Goal: Information Seeking & Learning: Compare options

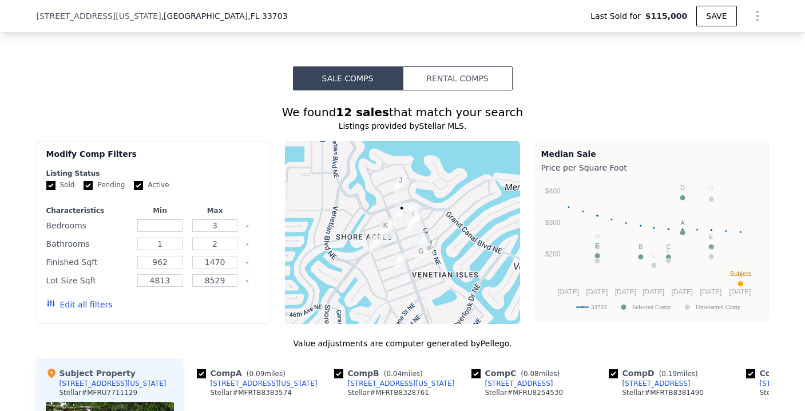
scroll to position [1075, 0]
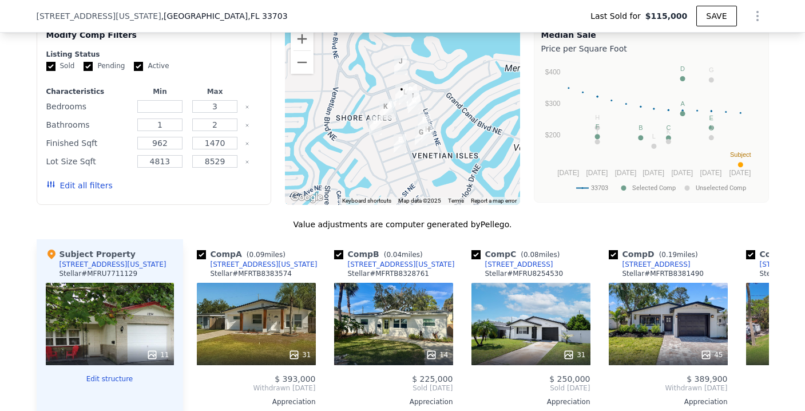
click at [66, 191] on button "Edit all filters" at bounding box center [79, 185] width 66 height 11
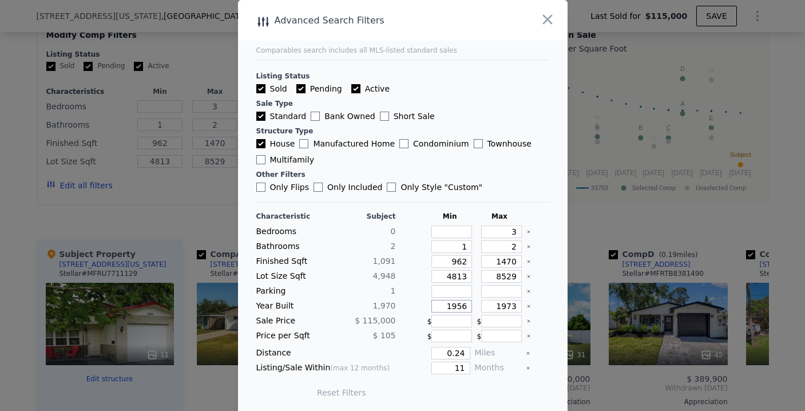
click at [457, 307] on input "1956" at bounding box center [451, 306] width 41 height 13
type input "1960"
click at [506, 304] on input "1973" at bounding box center [501, 306] width 41 height 13
type input "1980"
click at [353, 330] on div "$ 105" at bounding box center [361, 335] width 67 height 13
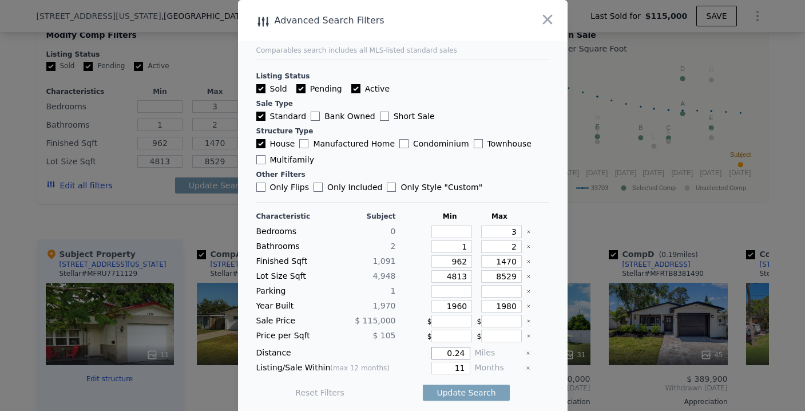
click at [456, 352] on input "0.24" at bounding box center [450, 353] width 38 height 13
click at [452, 359] on input "0.5" at bounding box center [450, 353] width 38 height 13
type input "0.5"
click at [452, 362] on input "11" at bounding box center [450, 367] width 38 height 13
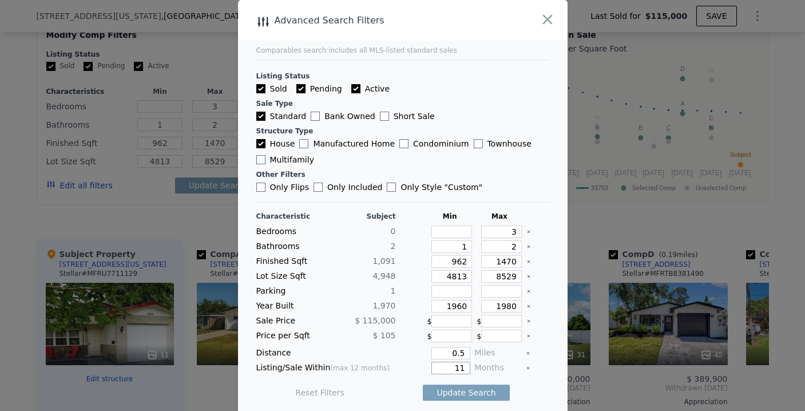
click at [452, 362] on input "11" at bounding box center [450, 367] width 38 height 13
type input "6"
click at [444, 395] on button "Update Search" at bounding box center [466, 392] width 86 height 16
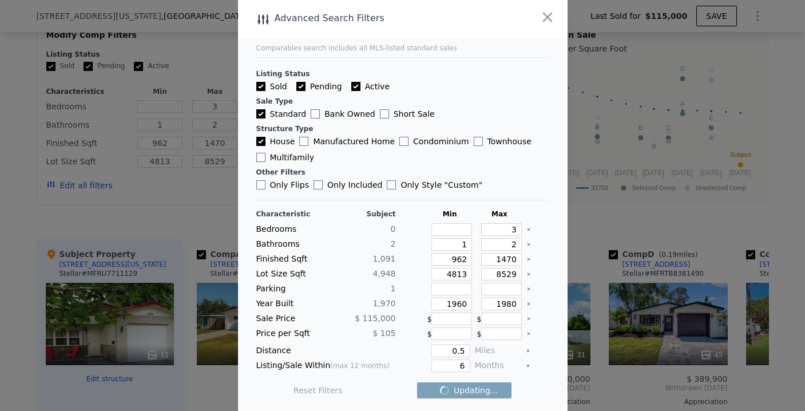
scroll to position [5, 0]
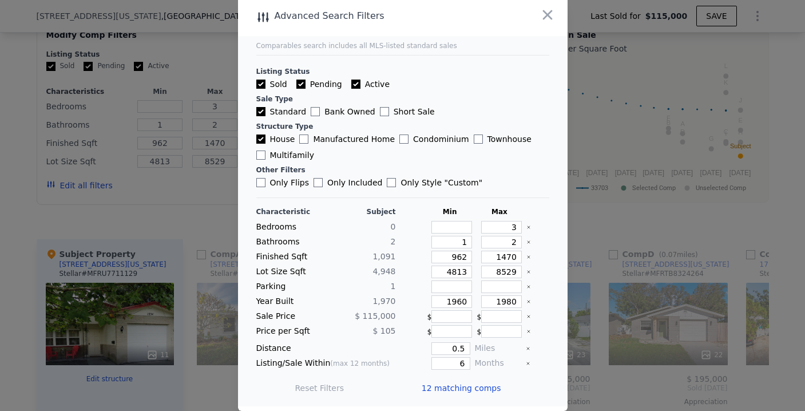
click at [430, 388] on span "12 matching comps" at bounding box center [461, 387] width 79 height 11
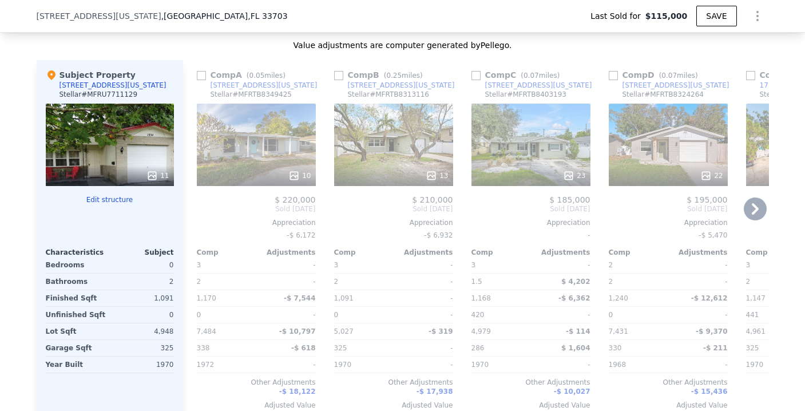
scroll to position [1207, 0]
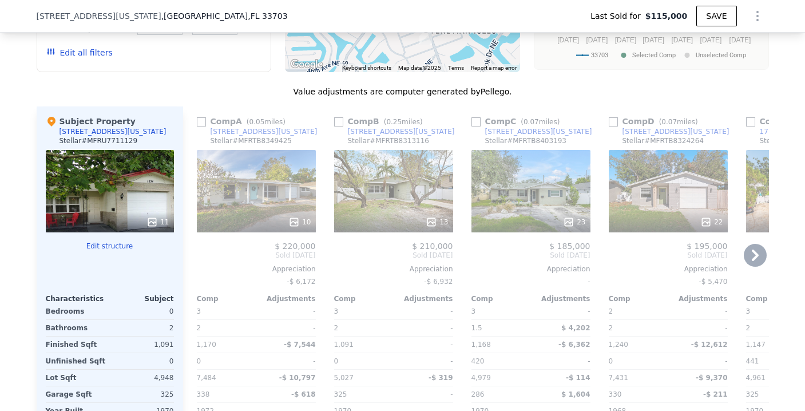
click at [197, 126] on input "checkbox" at bounding box center [201, 121] width 9 height 9
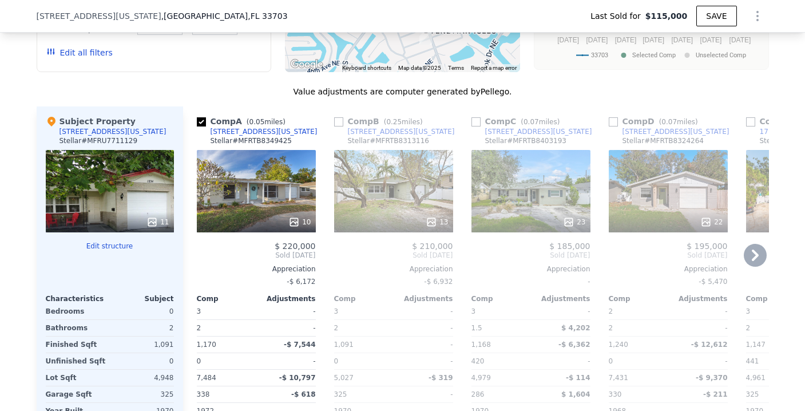
click at [291, 206] on div "10" at bounding box center [256, 191] width 119 height 82
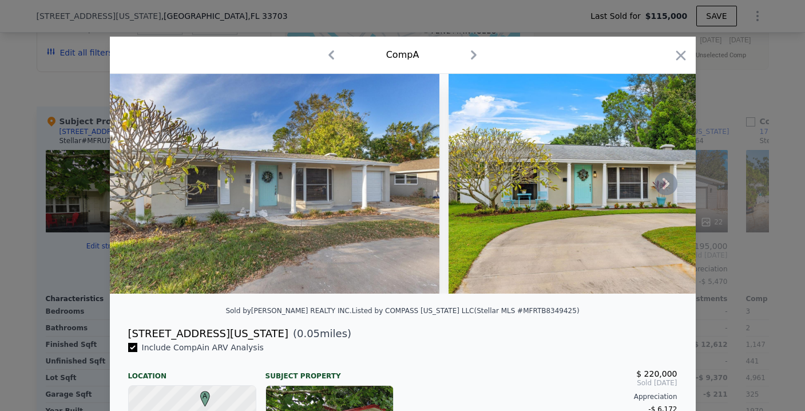
click at [662, 193] on icon at bounding box center [665, 183] width 23 height 23
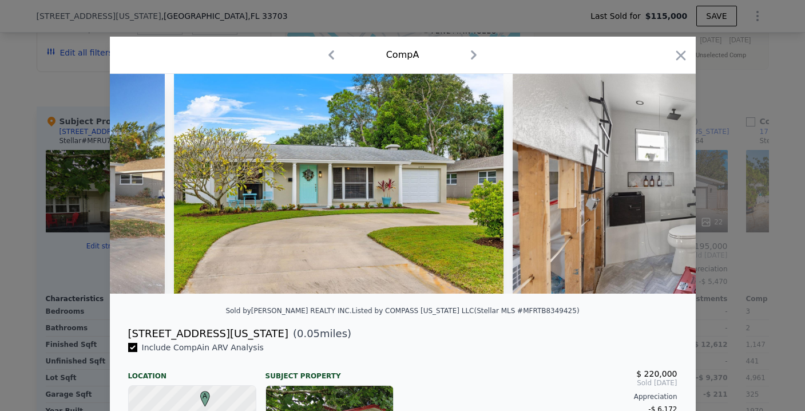
click at [662, 193] on img at bounding box center [676, 184] width 329 height 220
click at [662, 189] on icon at bounding box center [665, 183] width 7 height 11
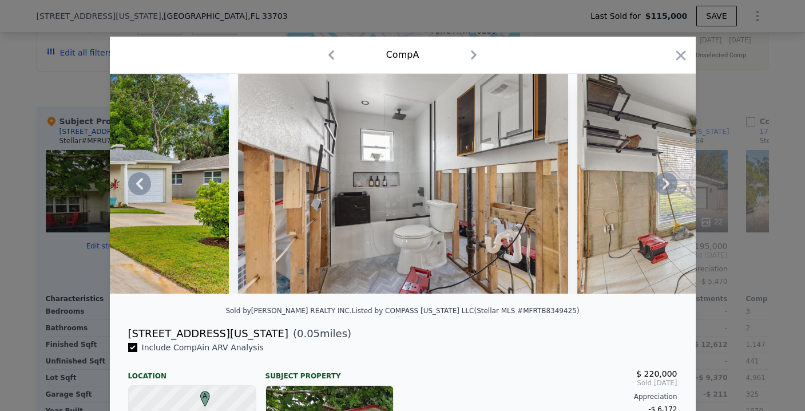
click at [662, 188] on icon at bounding box center [665, 183] width 7 height 11
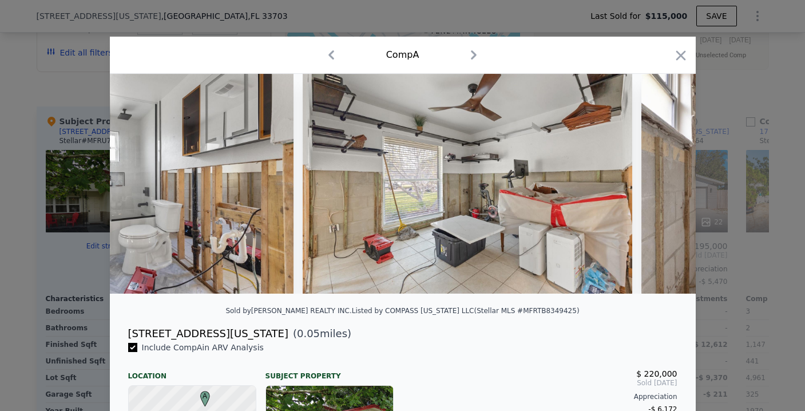
click at [662, 188] on div at bounding box center [403, 184] width 586 height 220
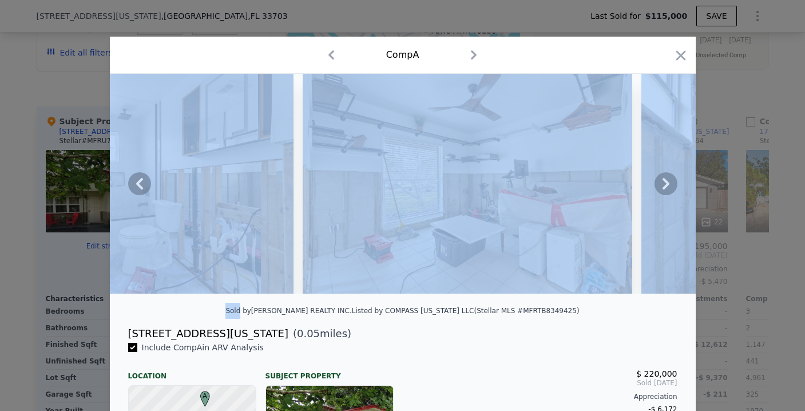
click at [662, 188] on icon at bounding box center [665, 183] width 7 height 11
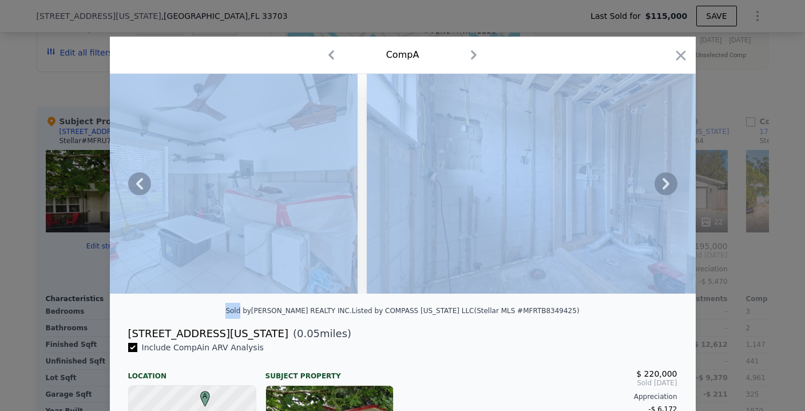
click at [662, 181] on icon at bounding box center [665, 183] width 23 height 23
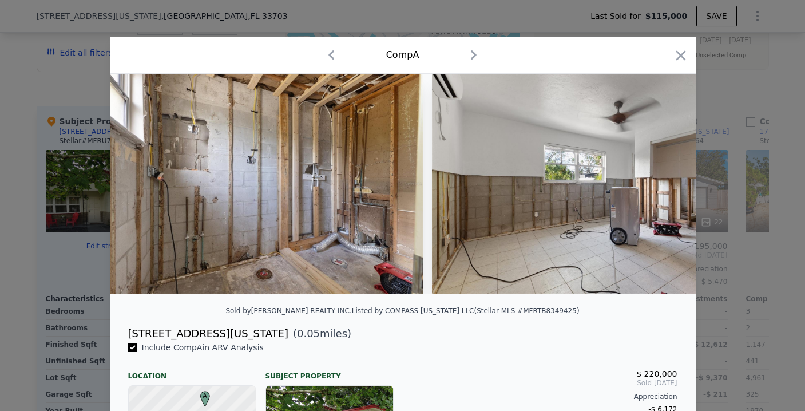
scroll to position [0, 1373]
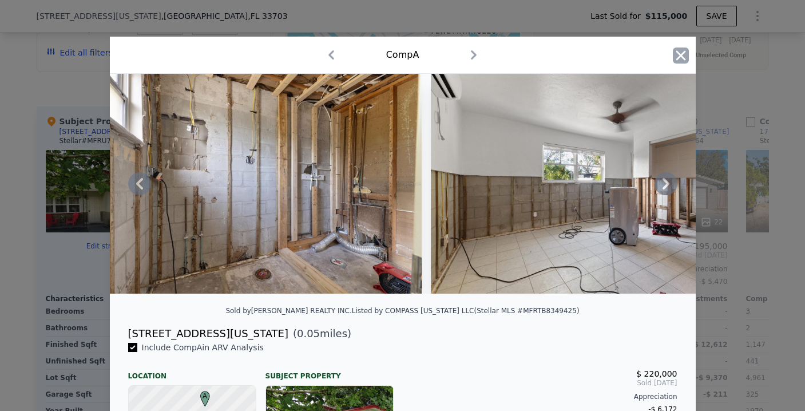
click at [675, 51] on icon "button" at bounding box center [681, 55] width 16 height 16
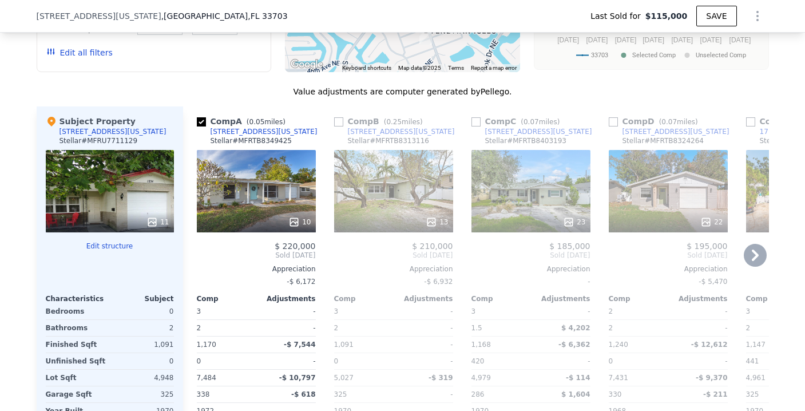
click at [198, 126] on input "checkbox" at bounding box center [201, 121] width 9 height 9
click at [388, 189] on div "13" at bounding box center [393, 191] width 119 height 82
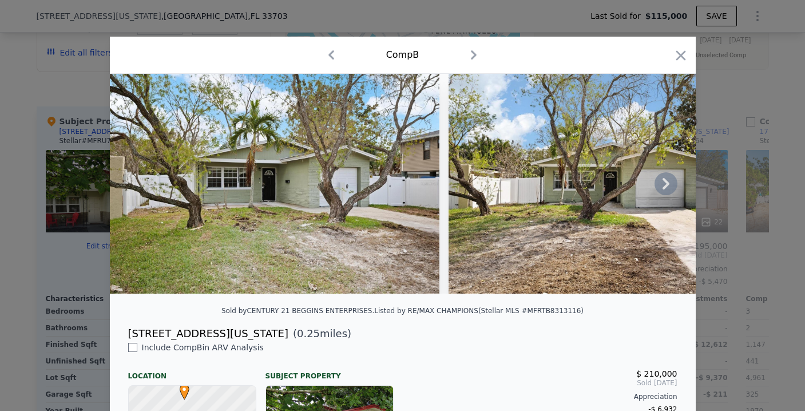
click at [654, 188] on icon at bounding box center [665, 183] width 23 height 23
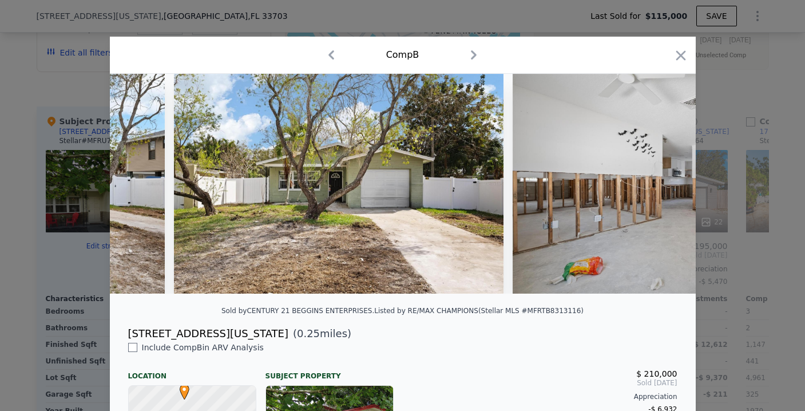
click at [653, 188] on img at bounding box center [676, 184] width 329 height 220
click at [654, 188] on icon at bounding box center [665, 183] width 23 height 23
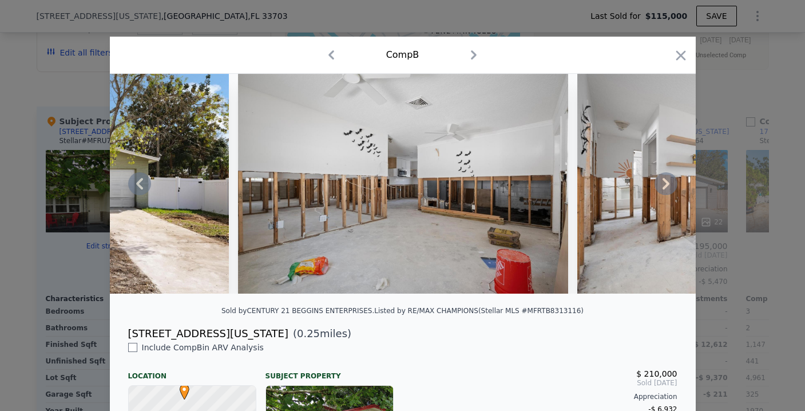
click at [656, 186] on icon at bounding box center [665, 183] width 23 height 23
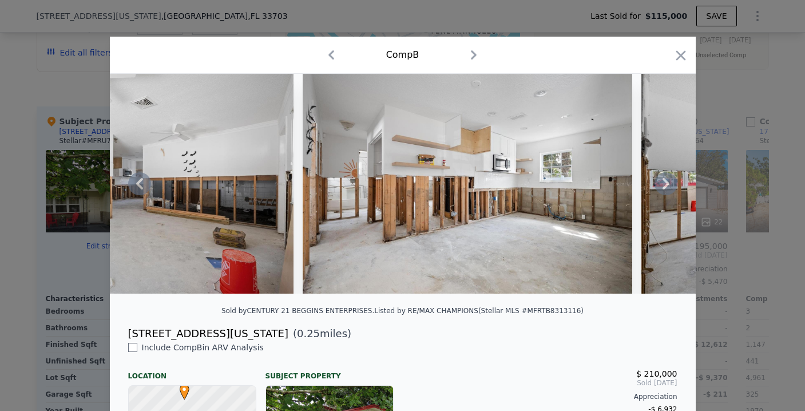
click at [665, 180] on icon at bounding box center [665, 183] width 23 height 23
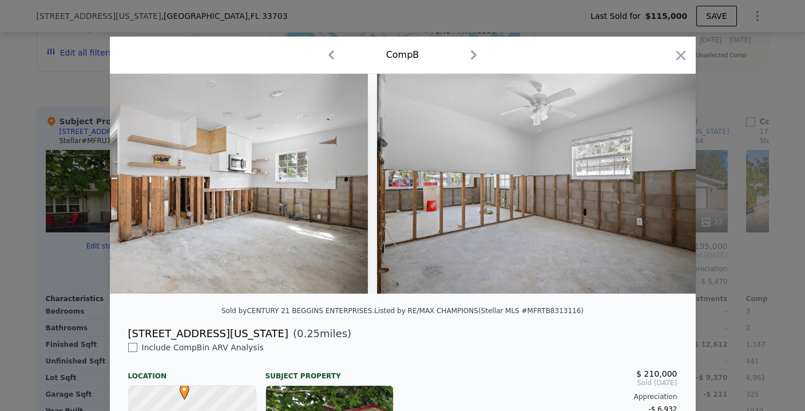
scroll to position [0, 1098]
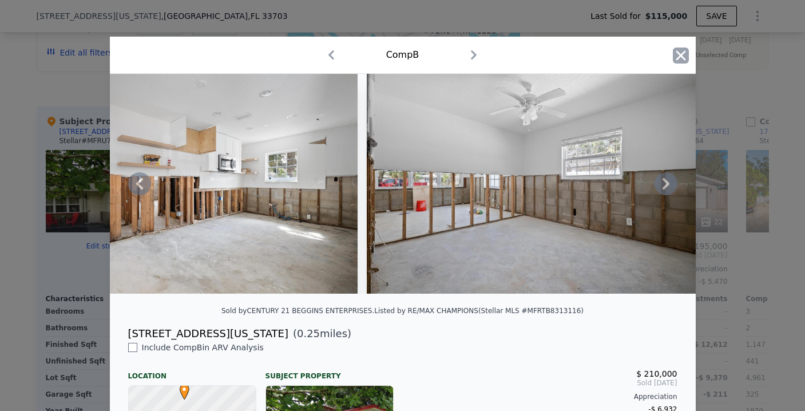
click at [673, 54] on icon "button" at bounding box center [681, 55] width 16 height 16
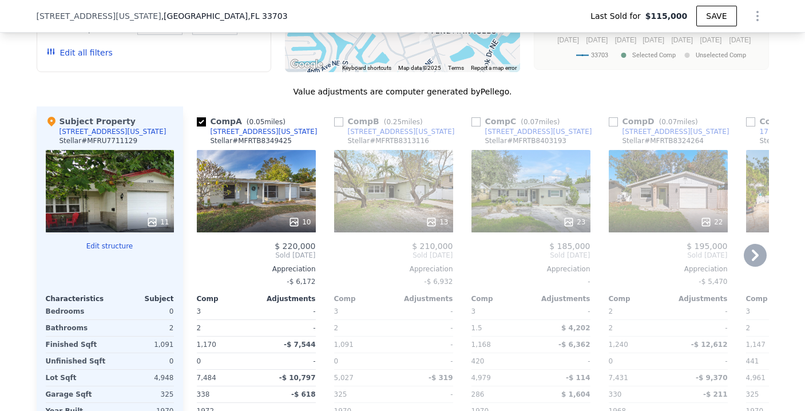
click at [199, 126] on input "checkbox" at bounding box center [201, 121] width 9 height 9
click at [197, 126] on input "checkbox" at bounding box center [201, 121] width 9 height 9
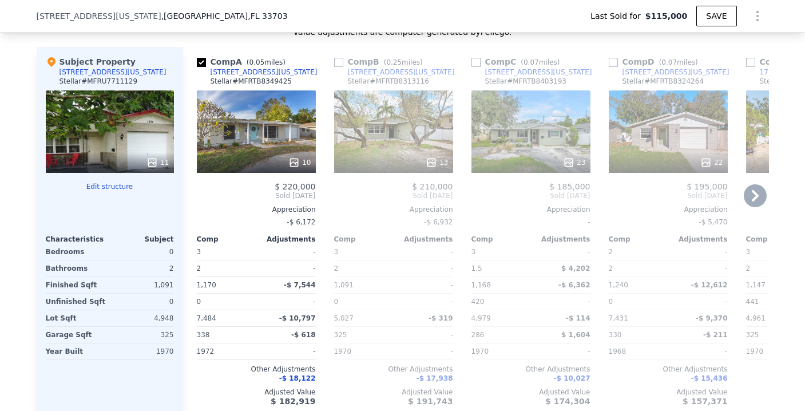
scroll to position [1254, 0]
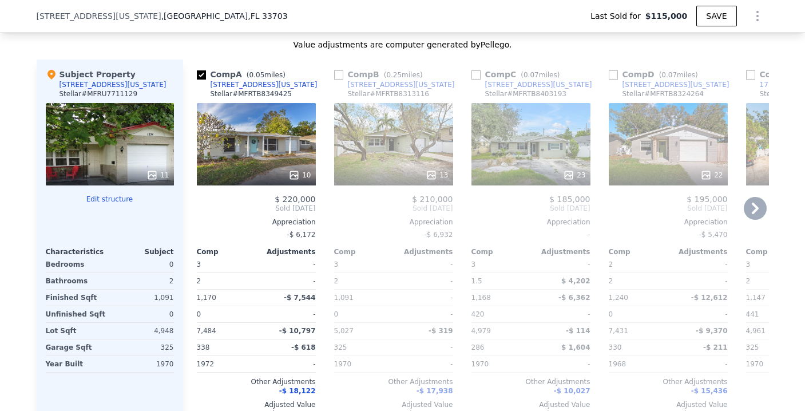
click at [197, 79] on input "checkbox" at bounding box center [201, 74] width 9 height 9
click at [506, 153] on div "23" at bounding box center [530, 144] width 119 height 82
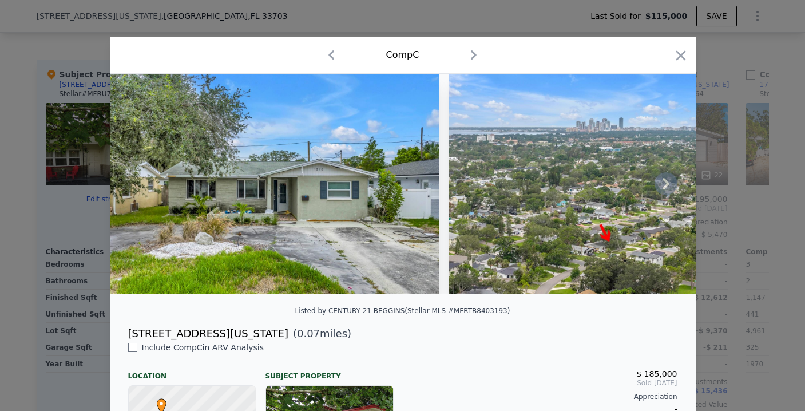
click at [662, 189] on icon at bounding box center [665, 183] width 7 height 11
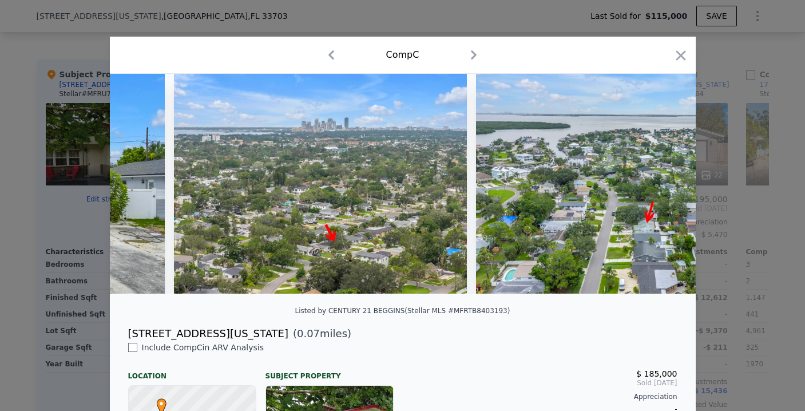
click at [661, 191] on img at bounding box center [640, 184] width 329 height 220
click at [662, 189] on icon at bounding box center [665, 183] width 7 height 11
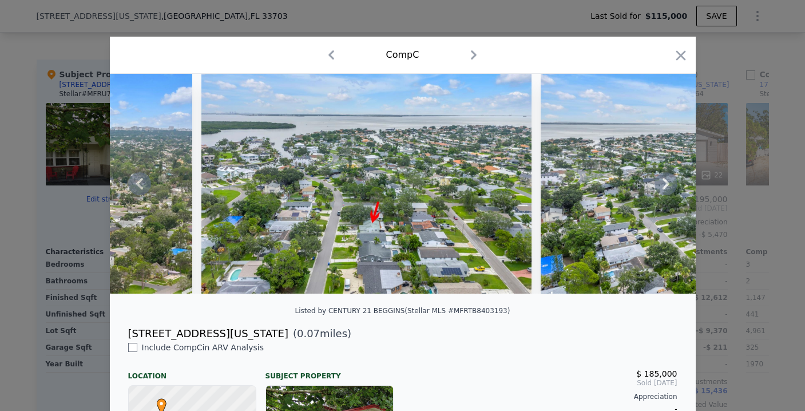
click at [662, 189] on icon at bounding box center [665, 183] width 7 height 11
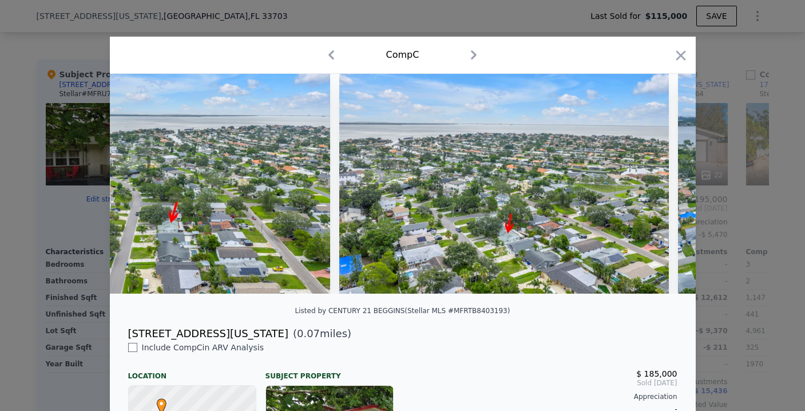
scroll to position [0, 824]
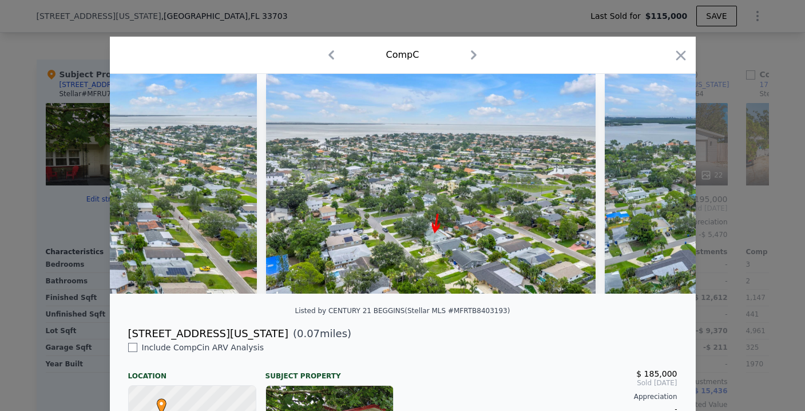
click at [661, 191] on img at bounding box center [769, 184] width 329 height 220
click at [662, 189] on icon at bounding box center [665, 183] width 7 height 11
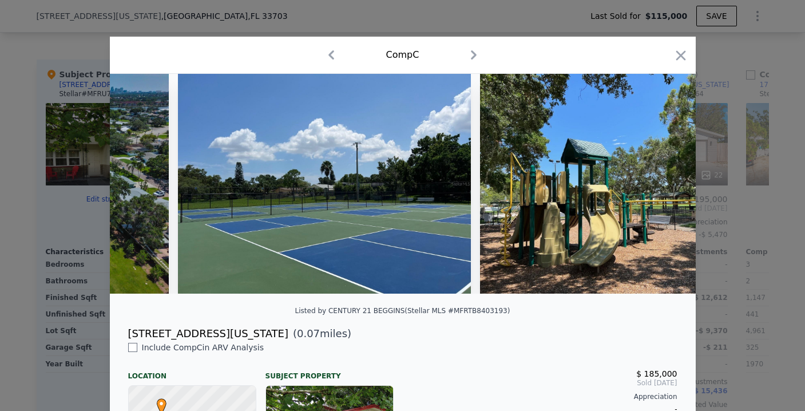
scroll to position [0, 5333]
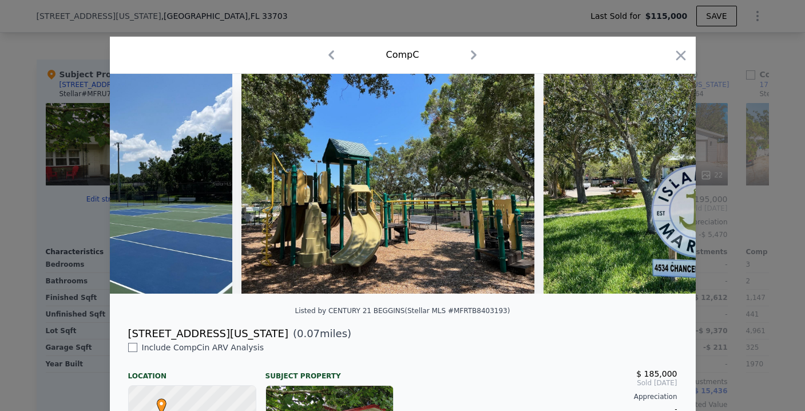
click at [666, 58] on div "Comp C" at bounding box center [402, 55] width 567 height 18
click at [677, 57] on icon "button" at bounding box center [681, 55] width 16 height 16
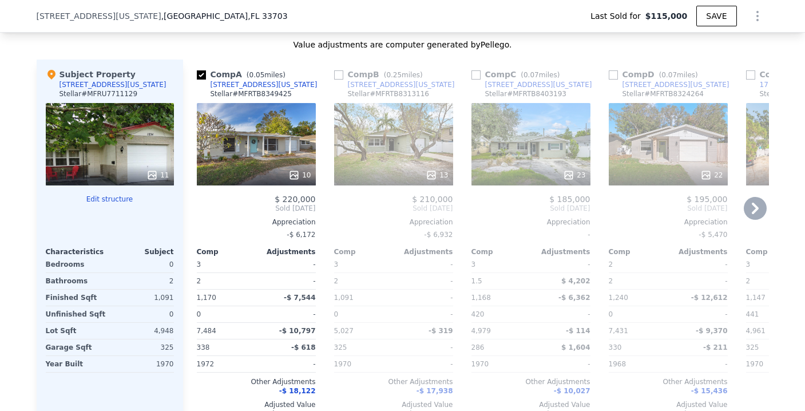
click at [197, 79] on input "checkbox" at bounding box center [201, 74] width 9 height 9
click at [200, 79] on input "checkbox" at bounding box center [201, 74] width 9 height 9
checkbox input "true"
click at [670, 154] on div "22" at bounding box center [668, 144] width 119 height 82
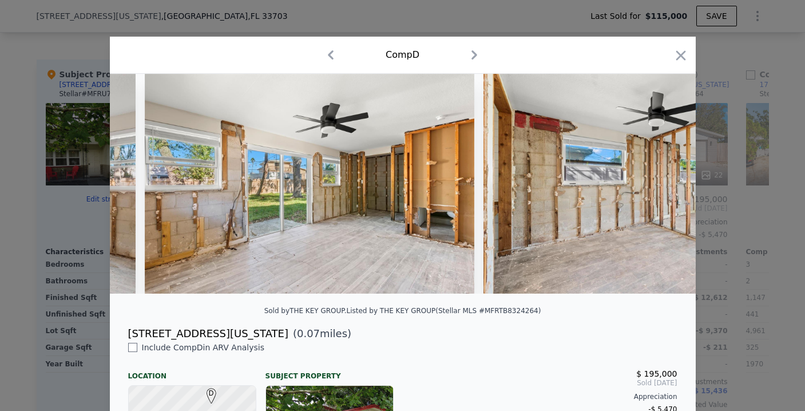
scroll to position [0, 5017]
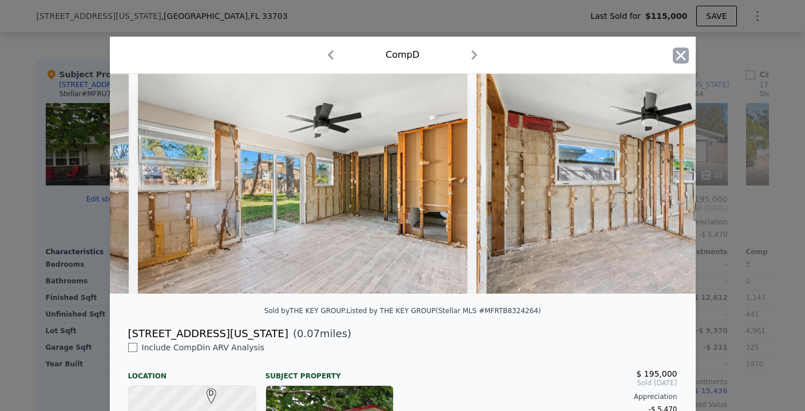
click at [682, 54] on icon "button" at bounding box center [681, 55] width 16 height 16
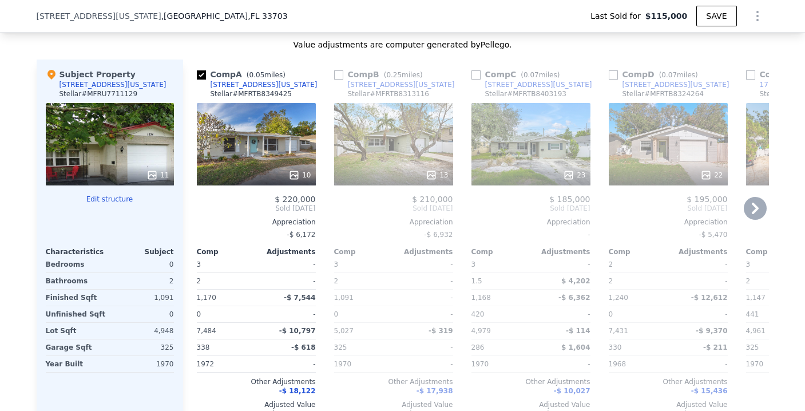
scroll to position [1269, 0]
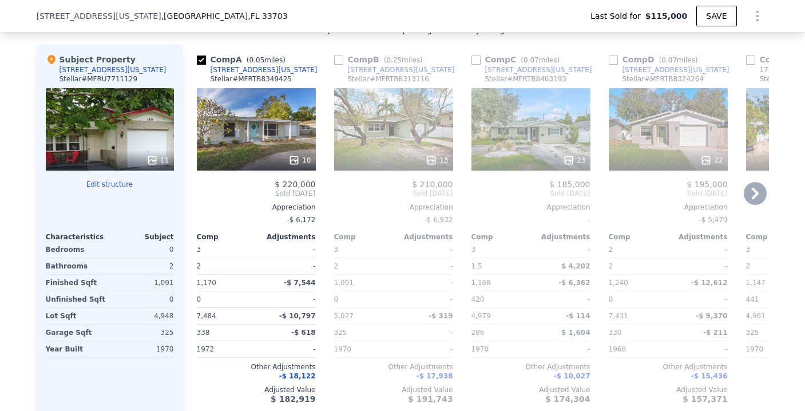
click at [752, 199] on icon at bounding box center [755, 193] width 7 height 11
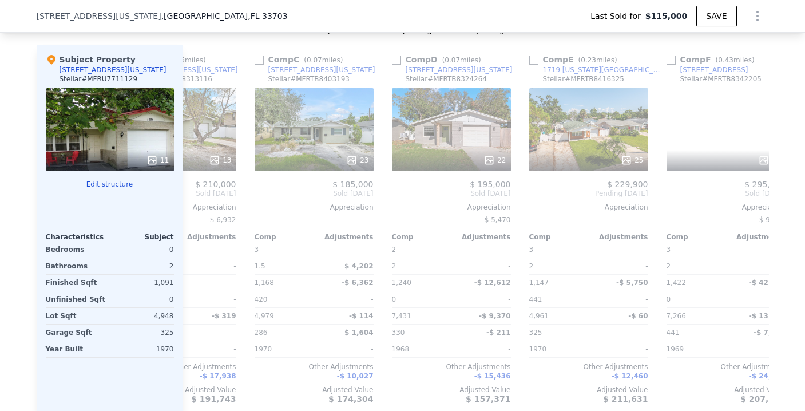
scroll to position [0, 275]
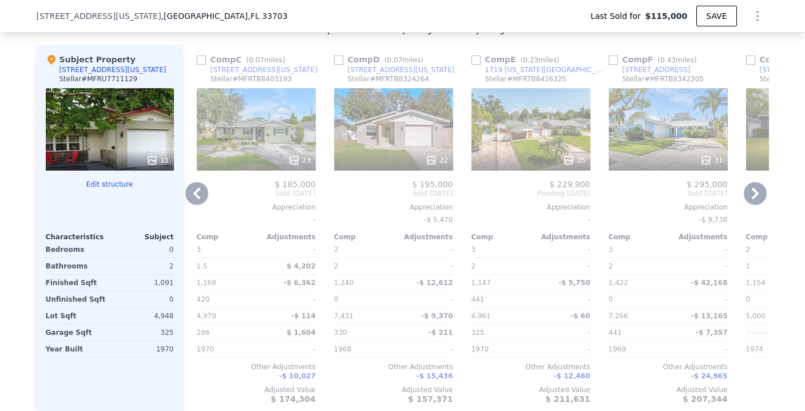
click at [752, 199] on icon at bounding box center [755, 193] width 7 height 11
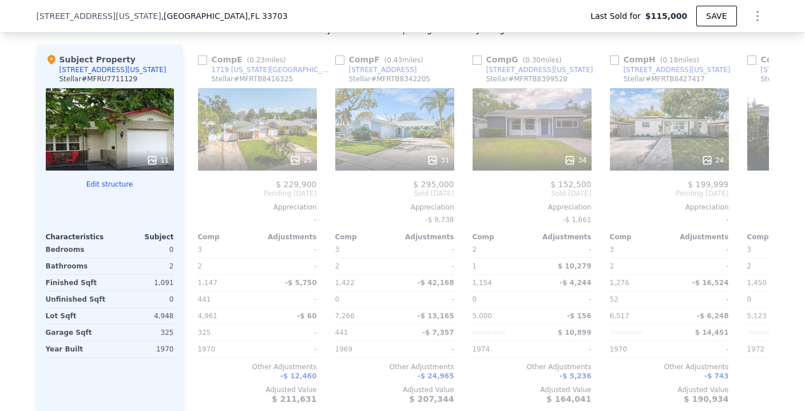
scroll to position [0, 549]
click at [277, 137] on div "25" at bounding box center [256, 129] width 119 height 82
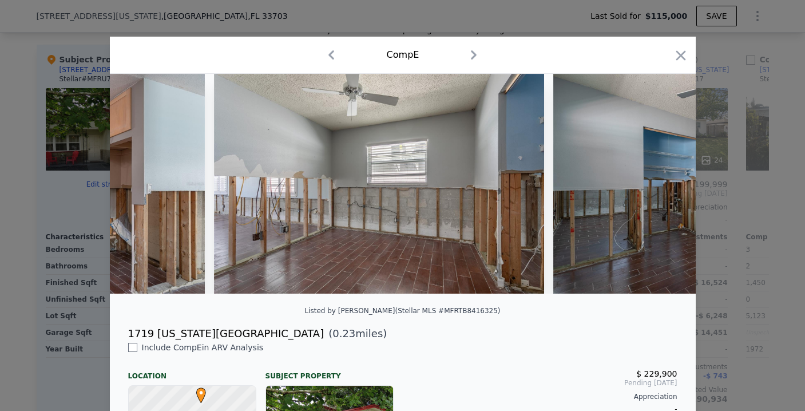
scroll to position [0, 4211]
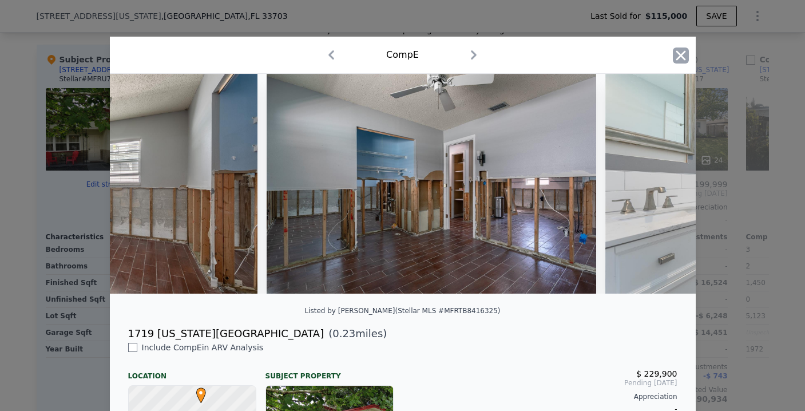
click at [675, 59] on icon "button" at bounding box center [680, 55] width 10 height 10
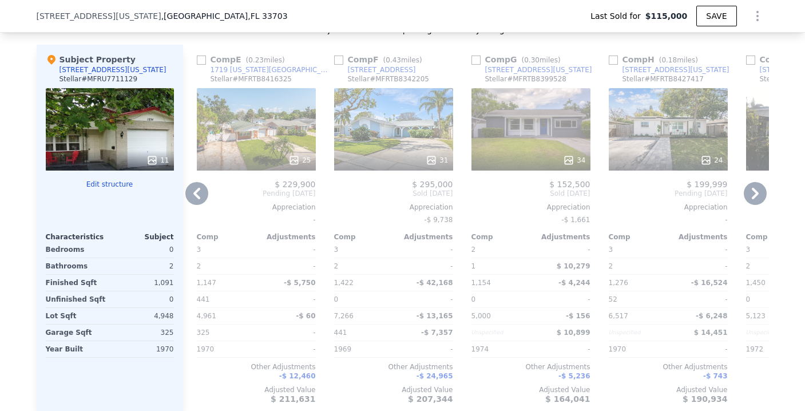
click at [407, 166] on div "31" at bounding box center [393, 159] width 109 height 11
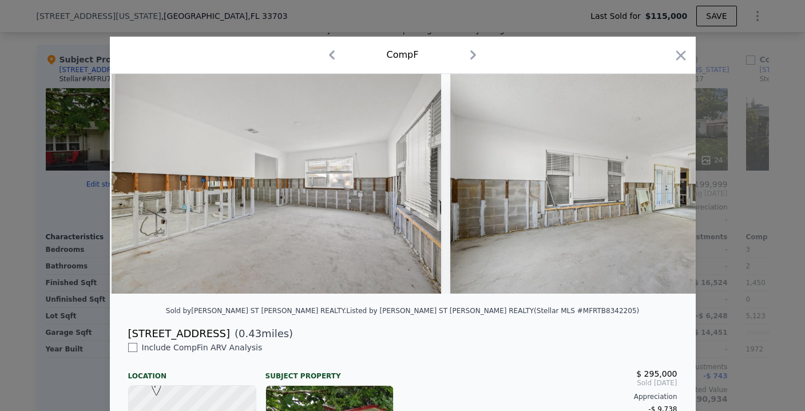
scroll to position [0, 3003]
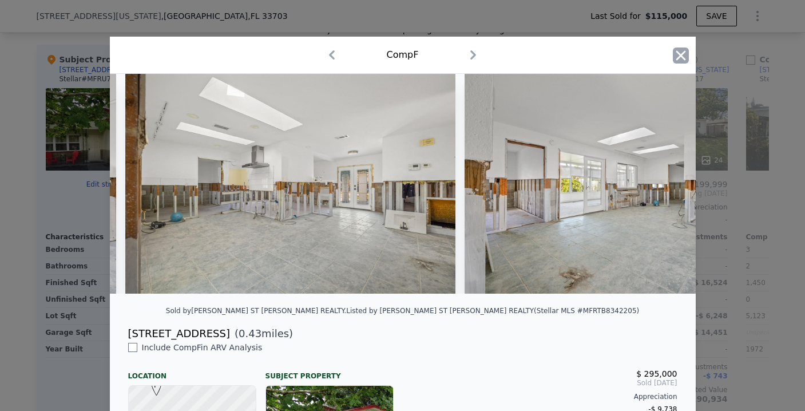
click at [673, 53] on icon "button" at bounding box center [681, 55] width 16 height 16
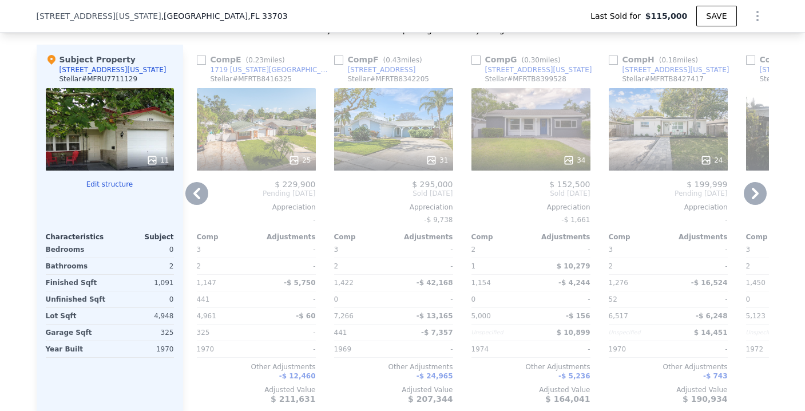
click at [499, 153] on div "34" at bounding box center [530, 129] width 119 height 82
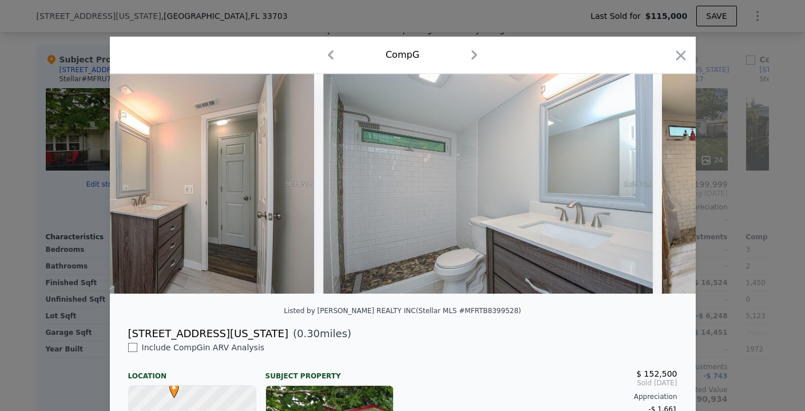
scroll to position [0, 5618]
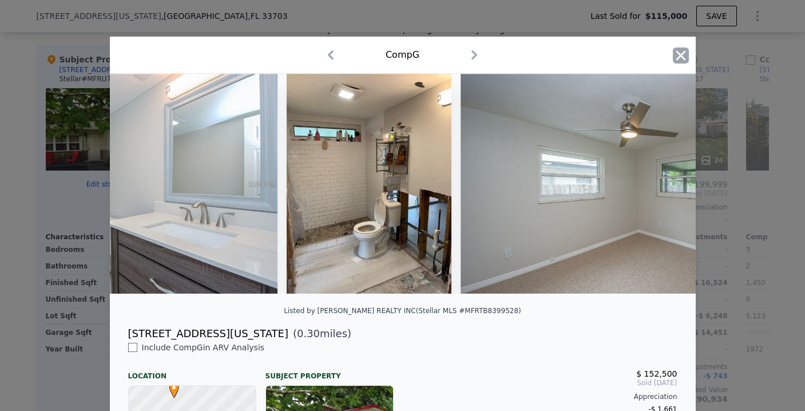
click at [678, 56] on icon "button" at bounding box center [681, 55] width 16 height 16
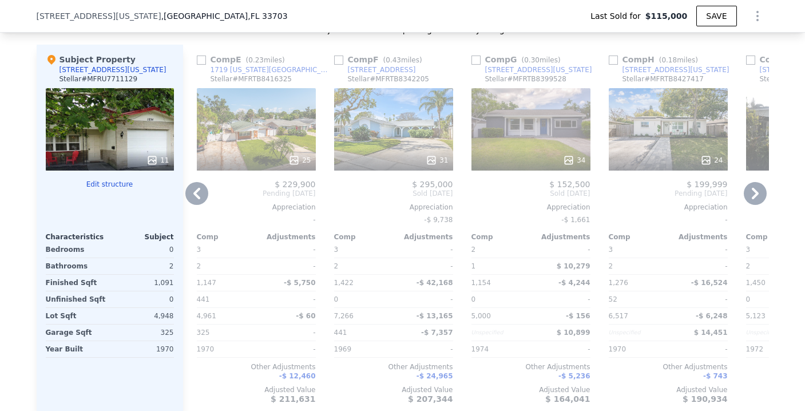
click at [651, 146] on div "24" at bounding box center [668, 129] width 119 height 82
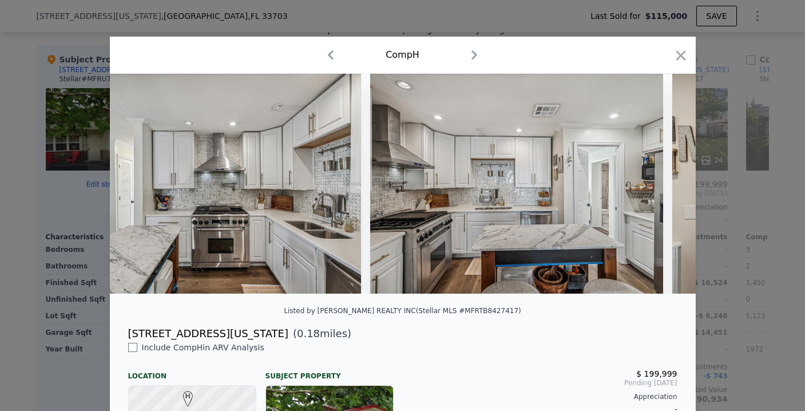
scroll to position [0, 927]
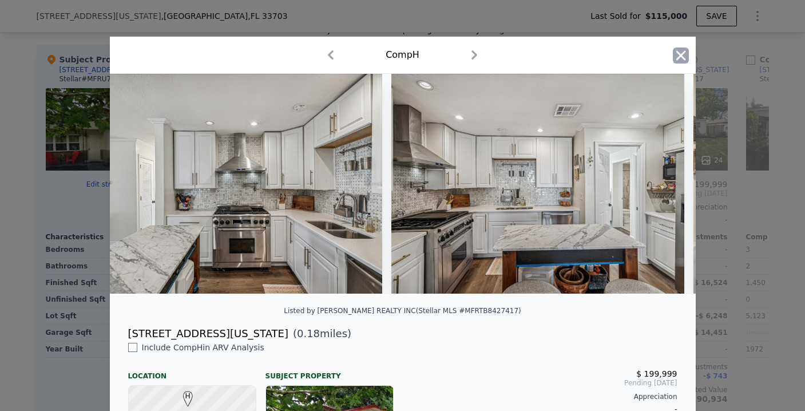
click at [673, 55] on icon "button" at bounding box center [681, 55] width 16 height 16
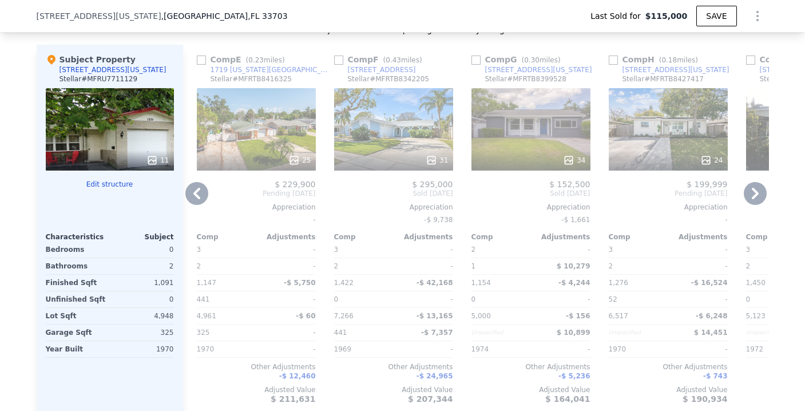
click at [611, 65] on input "checkbox" at bounding box center [613, 59] width 9 height 9
checkbox input "true"
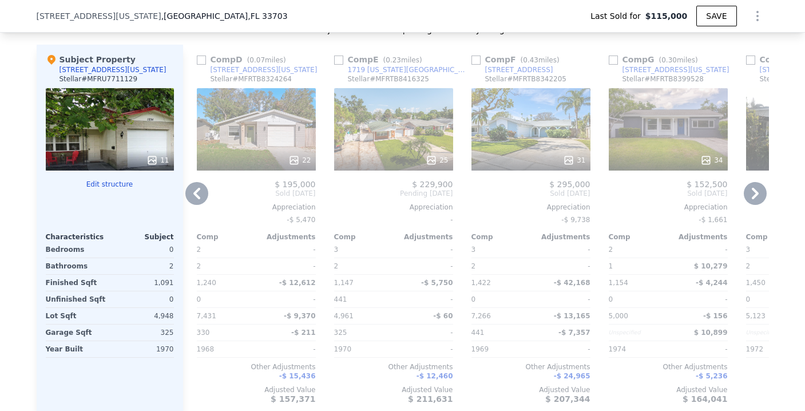
click at [758, 199] on icon at bounding box center [755, 193] width 23 height 23
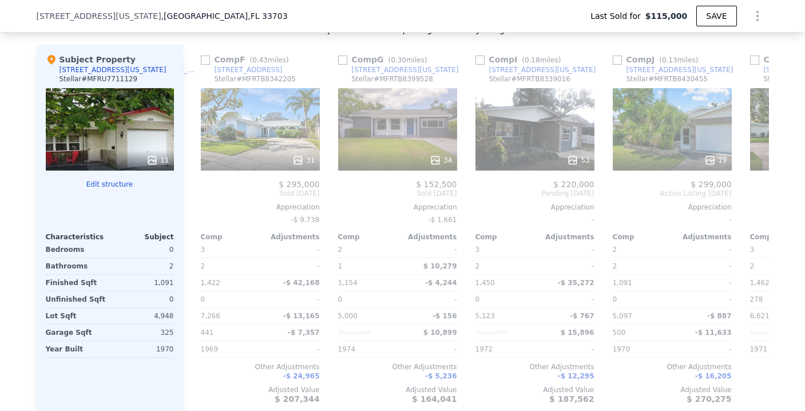
scroll to position [0, 824]
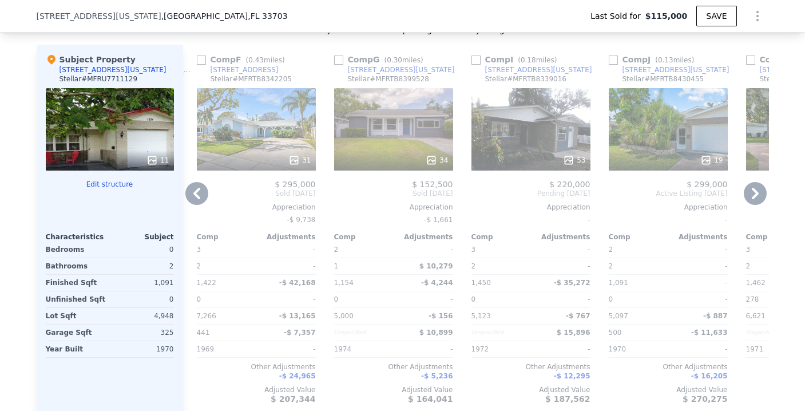
click at [505, 159] on div at bounding box center [530, 160] width 119 height 21
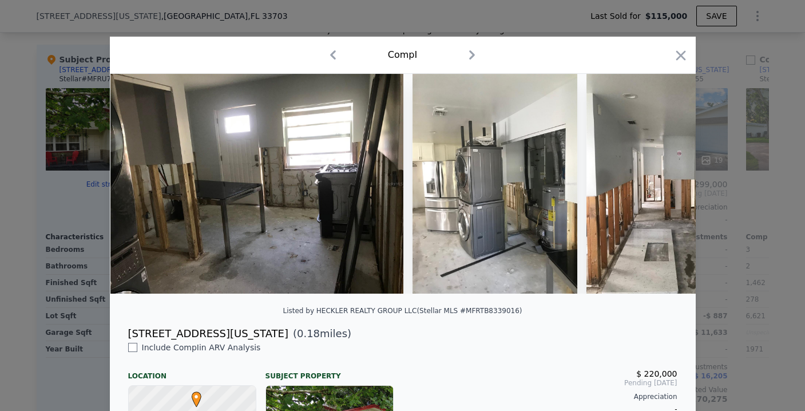
scroll to position [0, 2058]
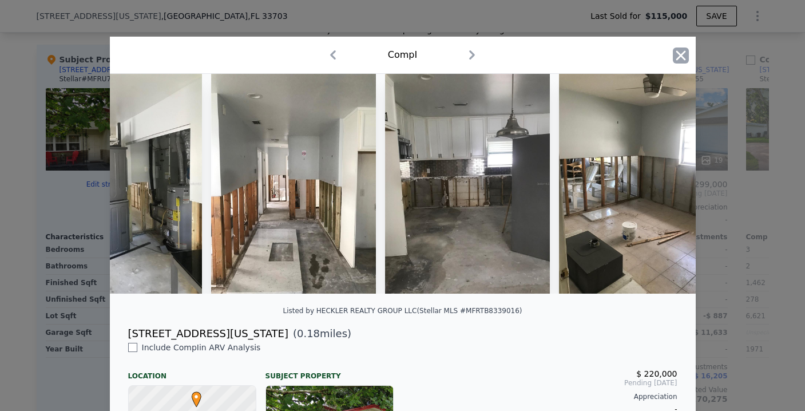
click at [673, 60] on icon "button" at bounding box center [681, 55] width 16 height 16
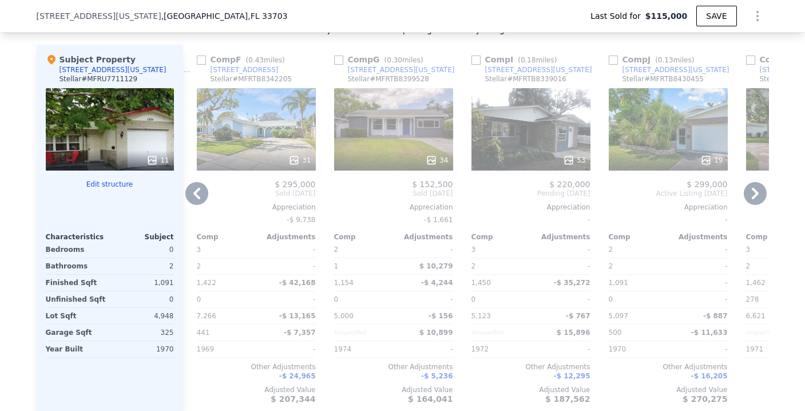
click at [637, 150] on div "19" at bounding box center [668, 129] width 119 height 82
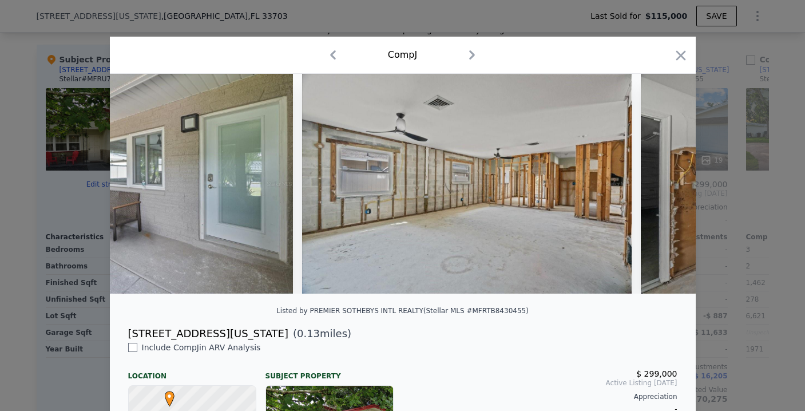
scroll to position [0, 1688]
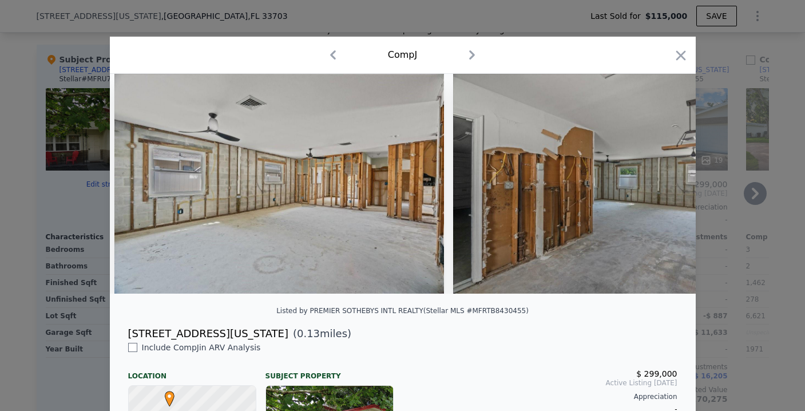
click at [675, 55] on icon "button" at bounding box center [680, 55] width 10 height 10
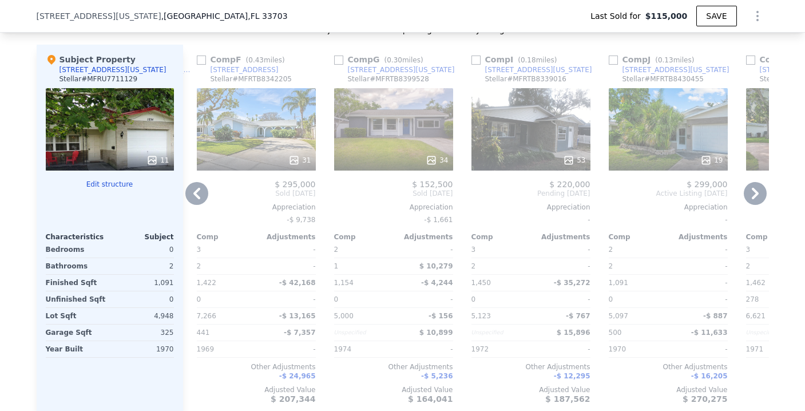
click at [744, 200] on icon at bounding box center [755, 193] width 23 height 23
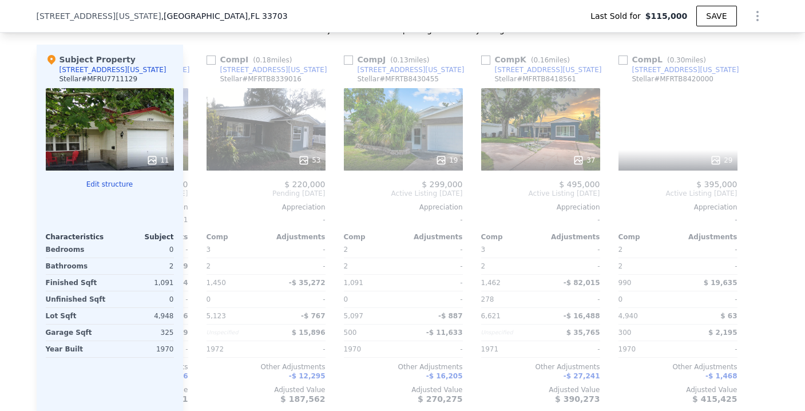
scroll to position [0, 1089]
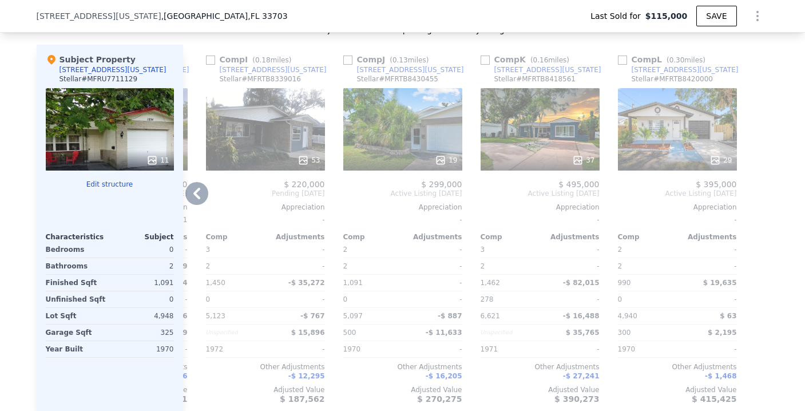
click at [519, 158] on div at bounding box center [539, 160] width 119 height 21
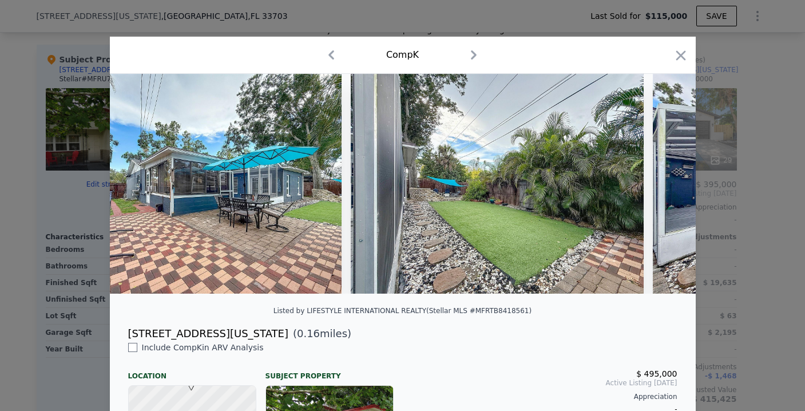
scroll to position [0, 8289]
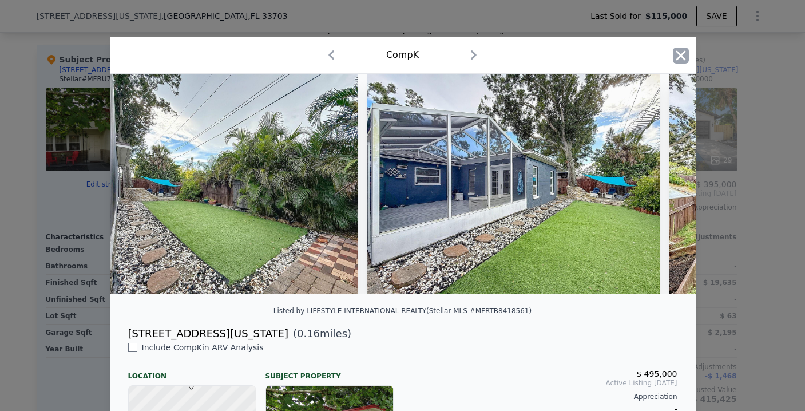
click at [674, 50] on icon "button" at bounding box center [681, 55] width 16 height 16
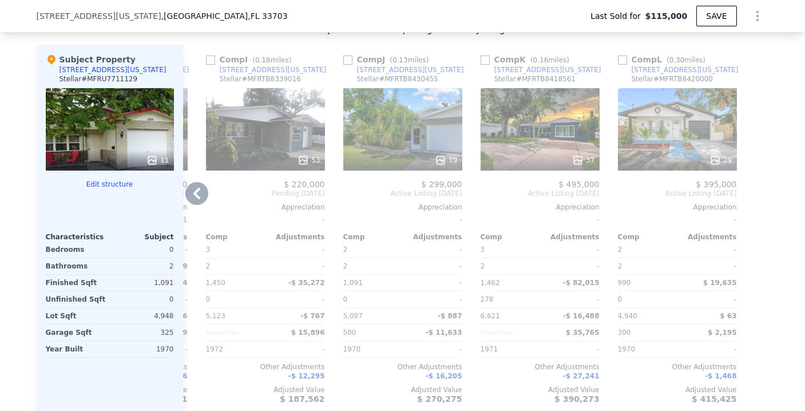
click at [480, 65] on input "checkbox" at bounding box center [484, 59] width 9 height 9
checkbox input "true"
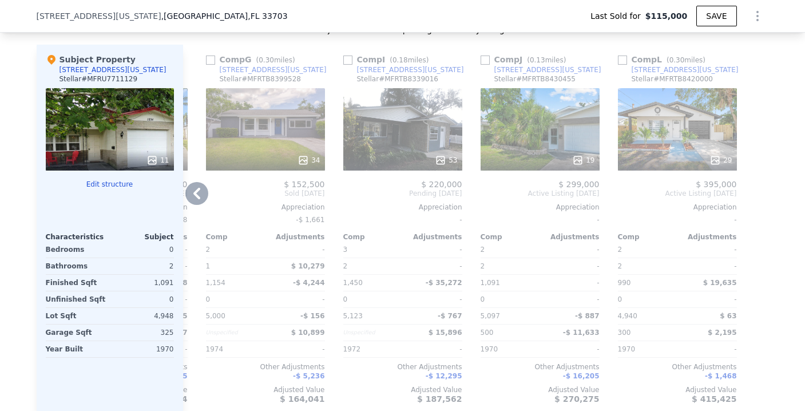
click at [655, 157] on div at bounding box center [677, 160] width 119 height 21
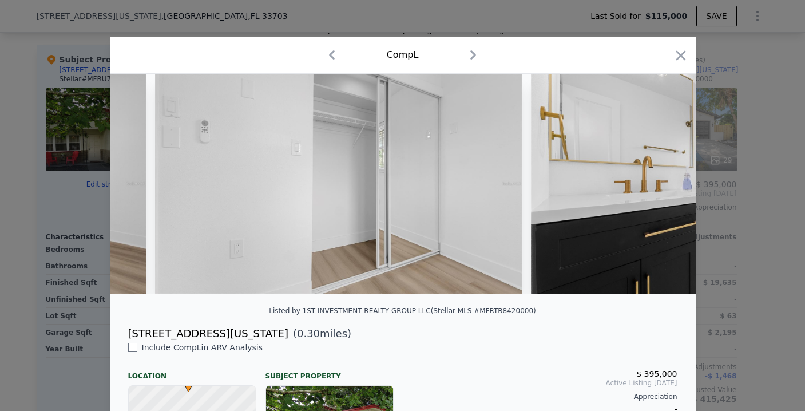
scroll to position [0, 6796]
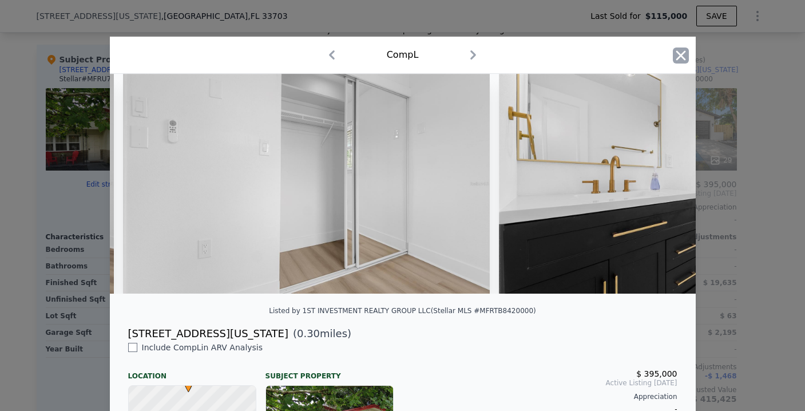
click at [673, 59] on icon "button" at bounding box center [681, 55] width 16 height 16
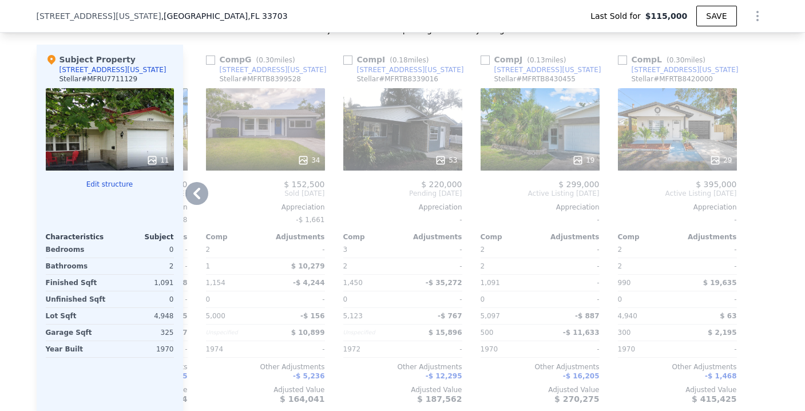
click at [619, 65] on input "checkbox" at bounding box center [622, 59] width 9 height 9
checkbox input "true"
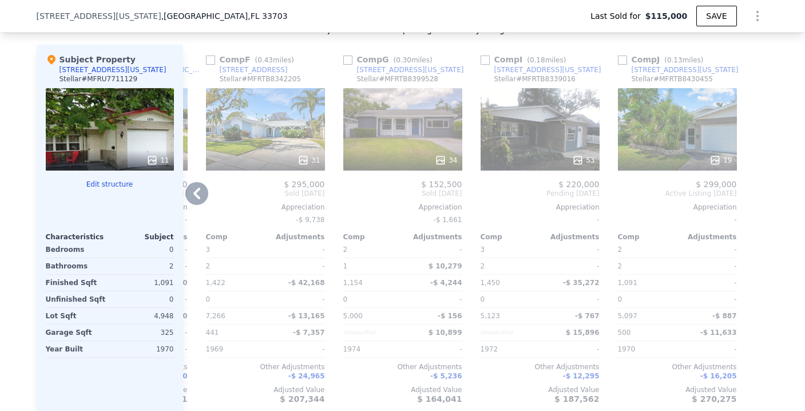
click at [191, 194] on icon at bounding box center [196, 193] width 23 height 23
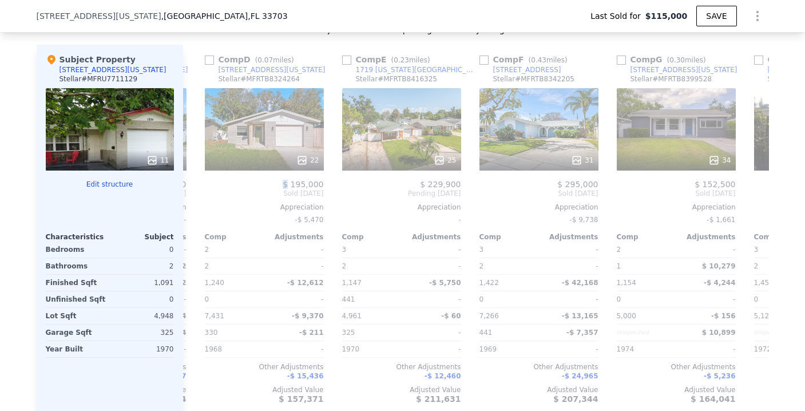
click at [191, 194] on div "Comp A ( 0.05 miles) [STREET_ADDRESS][US_STATE] Stellar # MFRTB8349425 10 $ 220…" at bounding box center [476, 229] width 586 height 368
click at [196, 203] on icon at bounding box center [196, 193] width 23 height 23
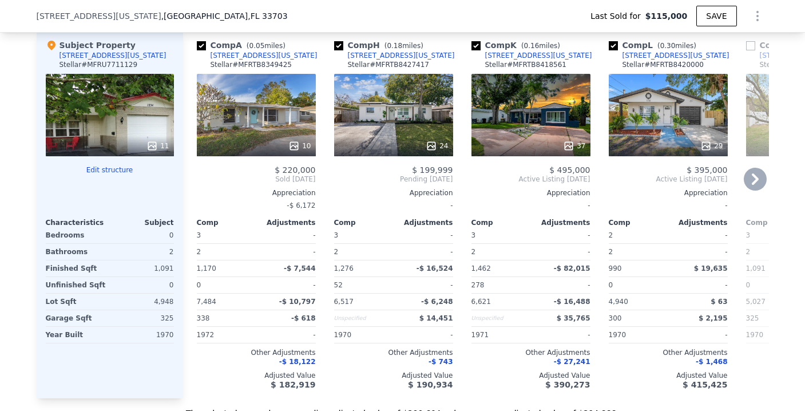
scroll to position [1263, 0]
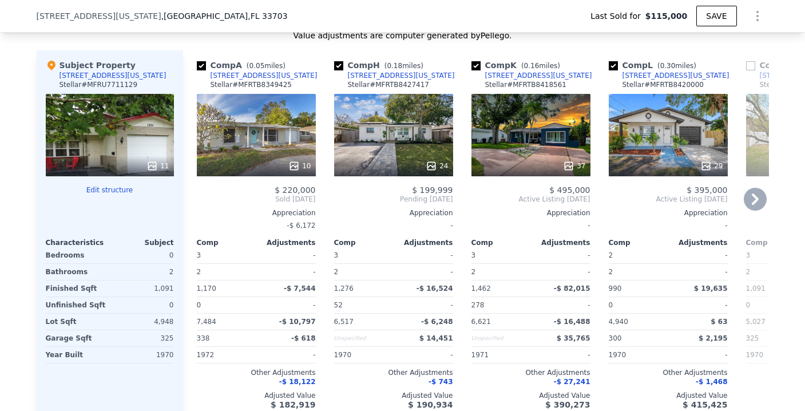
click at [198, 70] on input "checkbox" at bounding box center [201, 65] width 9 height 9
checkbox input "false"
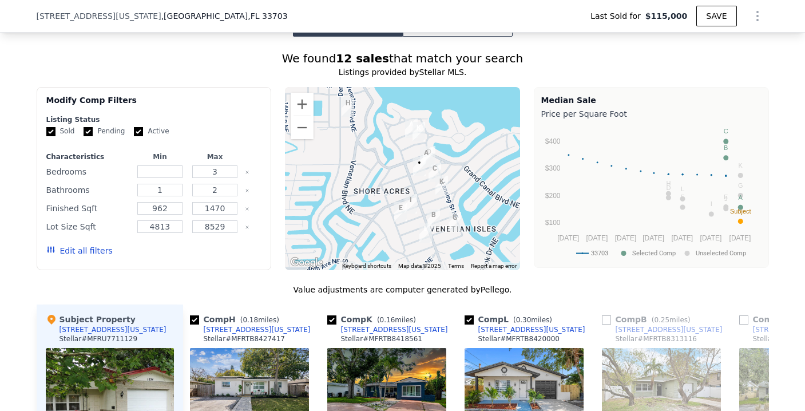
scroll to position [1011, 0]
